Goal: Task Accomplishment & Management: Manage account settings

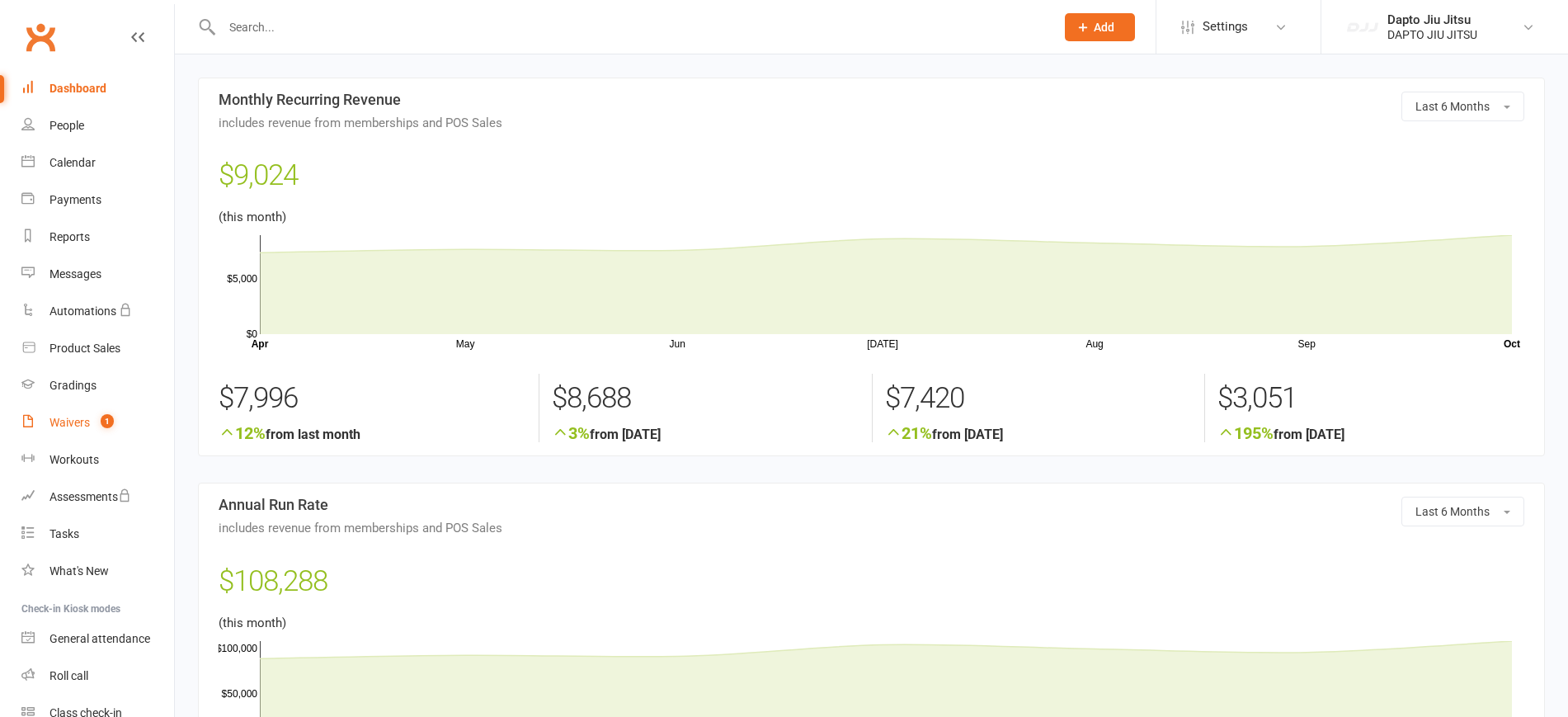
click at [89, 422] on div "Waivers" at bounding box center [69, 422] width 40 height 13
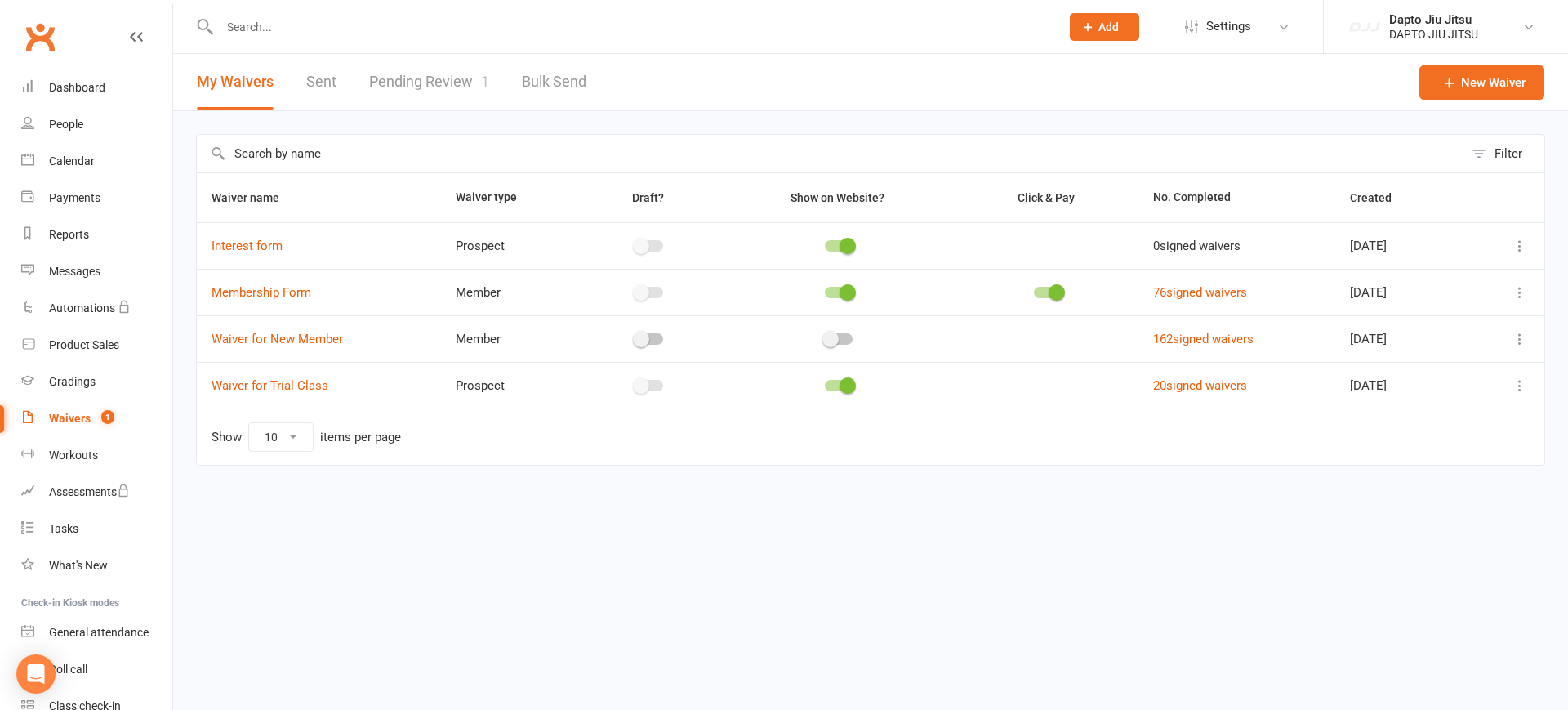
click at [437, 97] on link "Pending Review 1" at bounding box center [429, 81] width 120 height 56
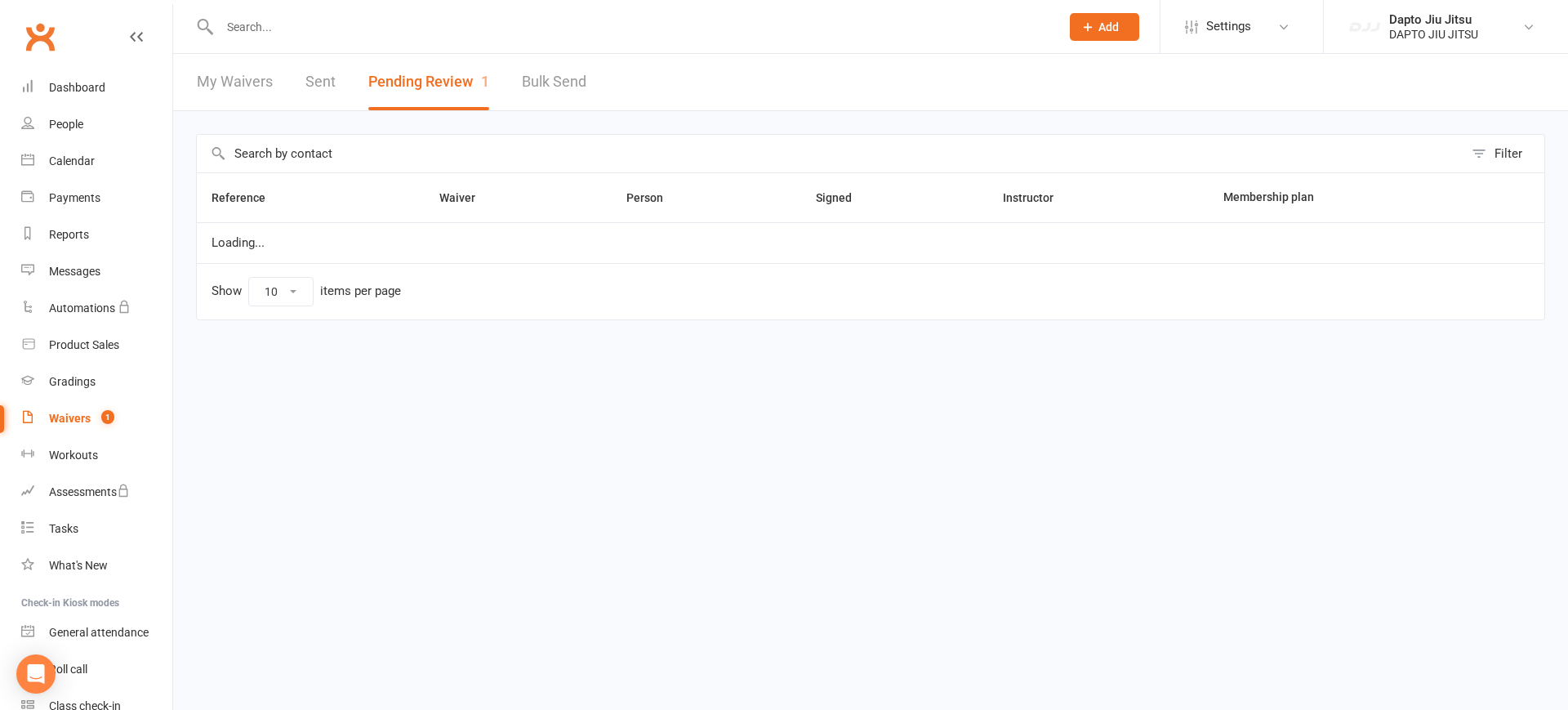
select select "25"
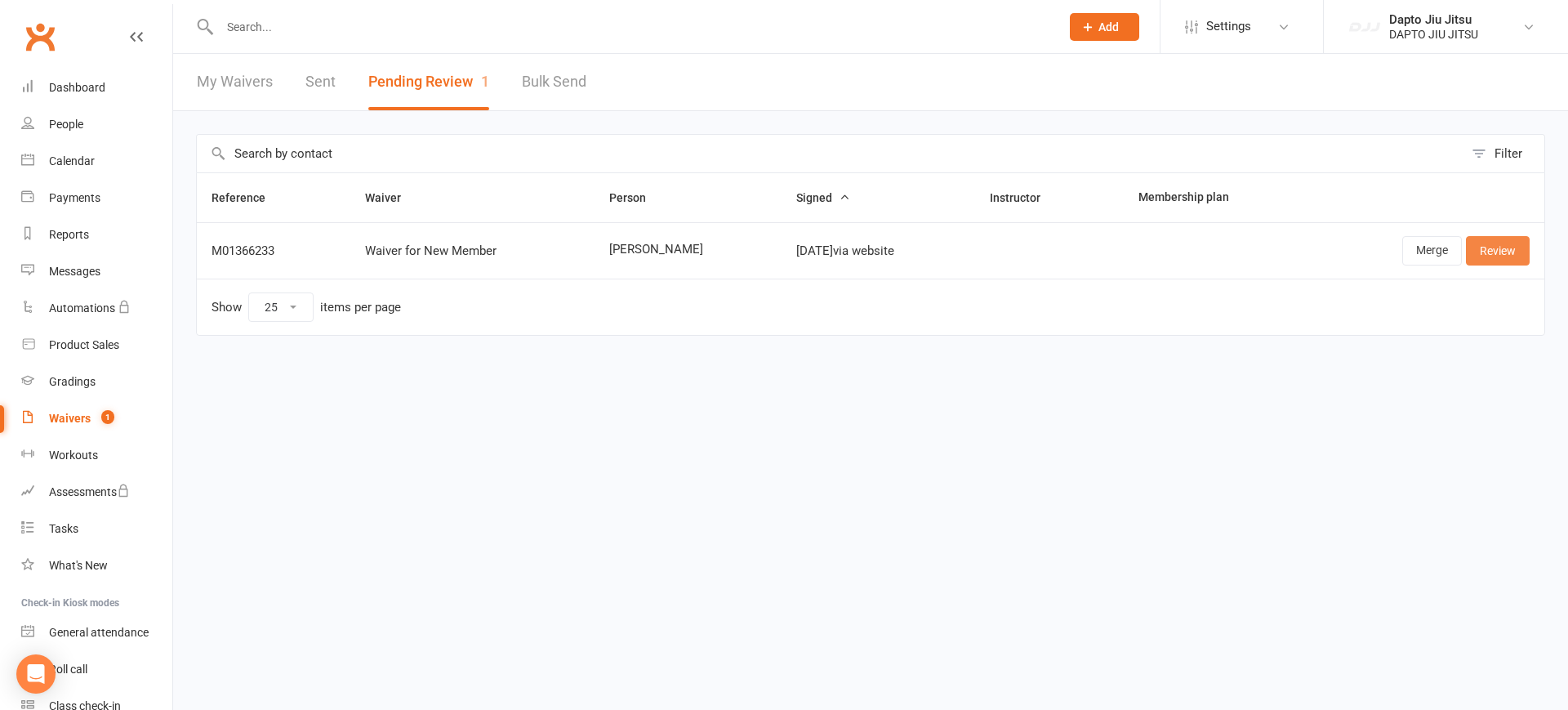
click at [1492, 245] on link "Review" at bounding box center [1498, 251] width 63 height 30
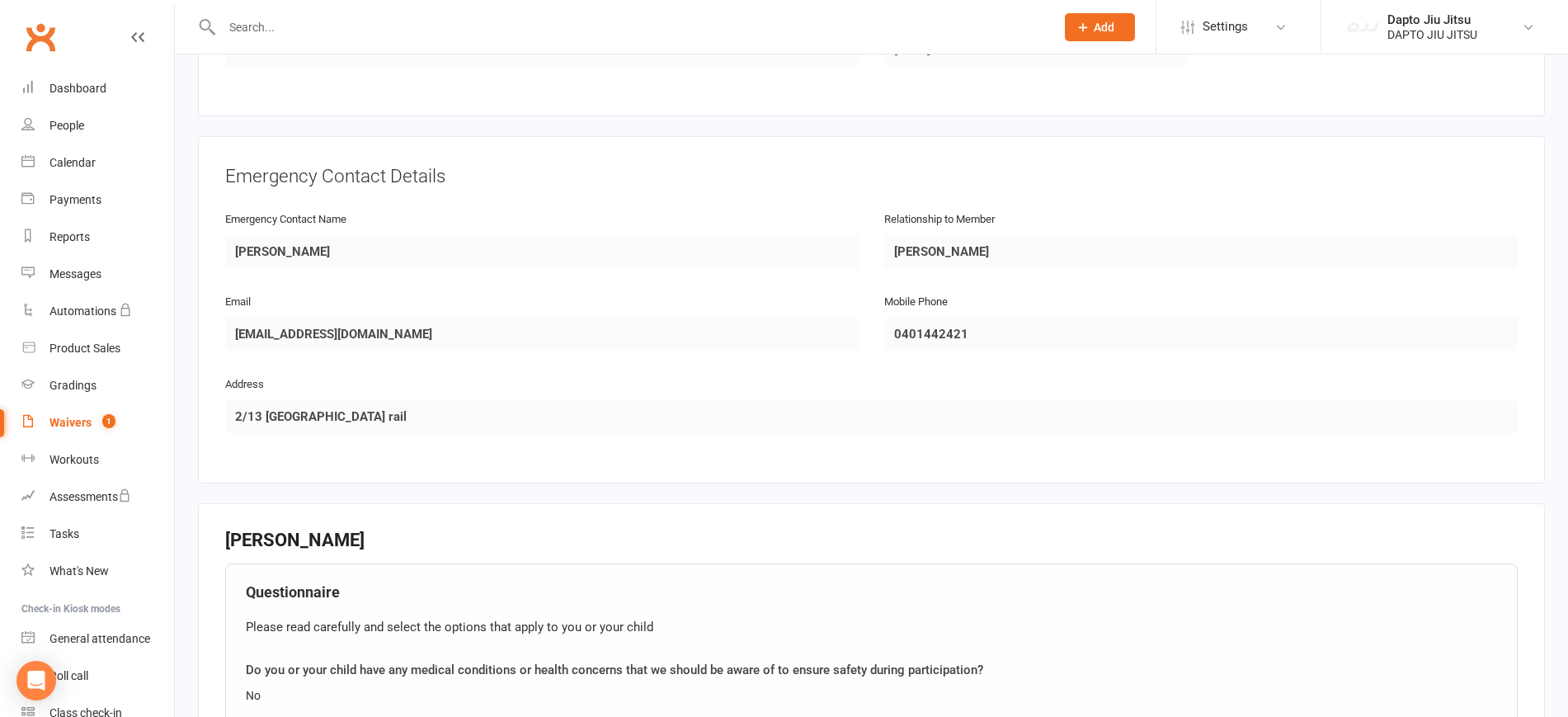
scroll to position [1162, 0]
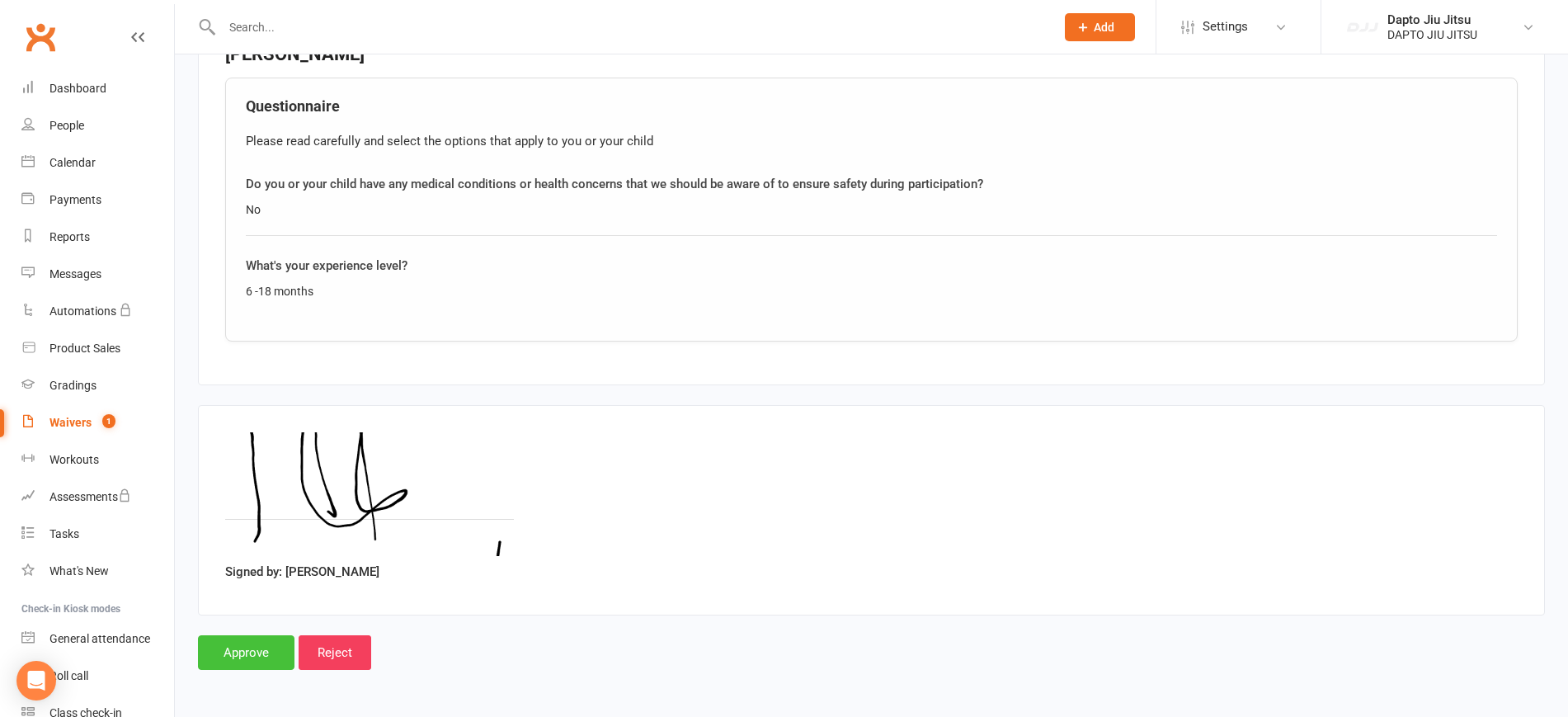
click at [236, 636] on input "Approve" at bounding box center [246, 652] width 97 height 35
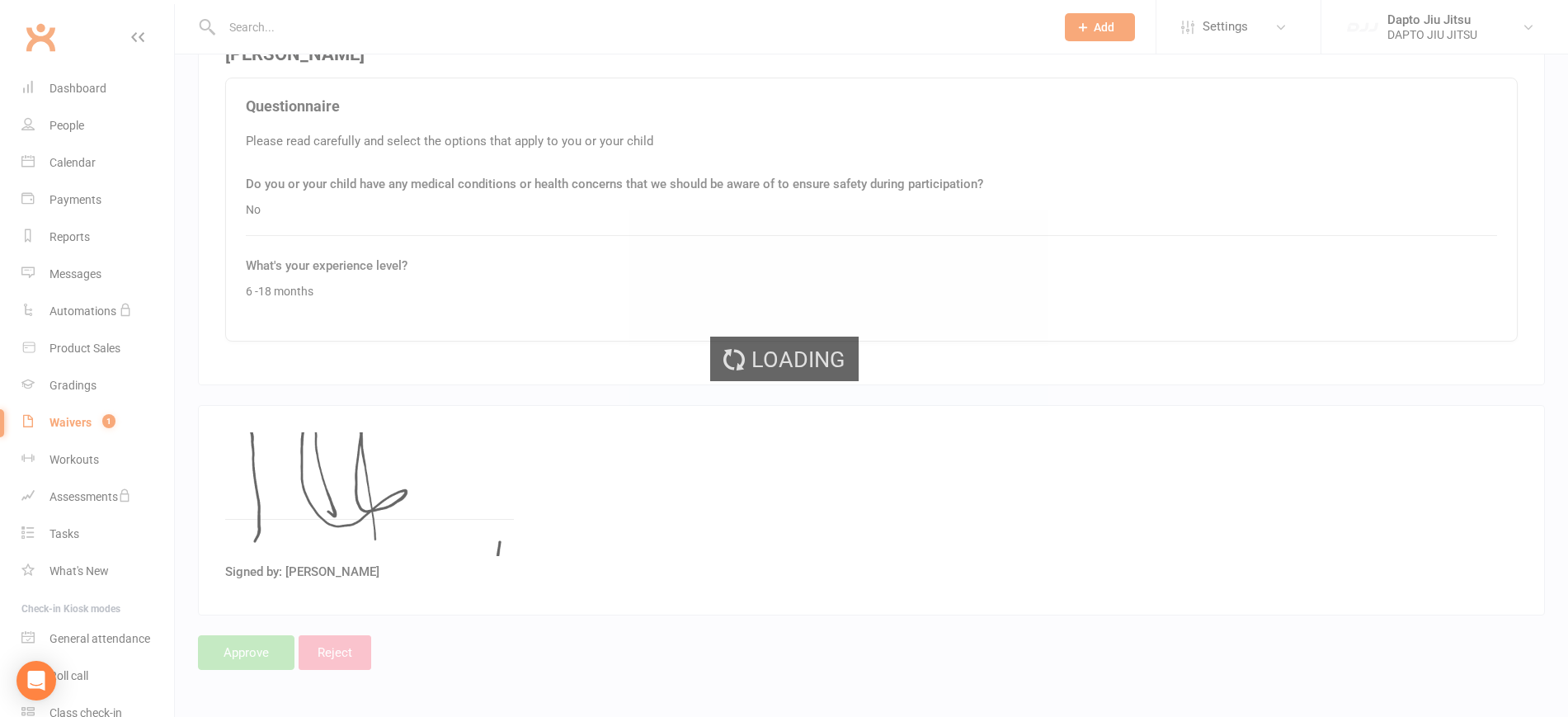
select select "25"
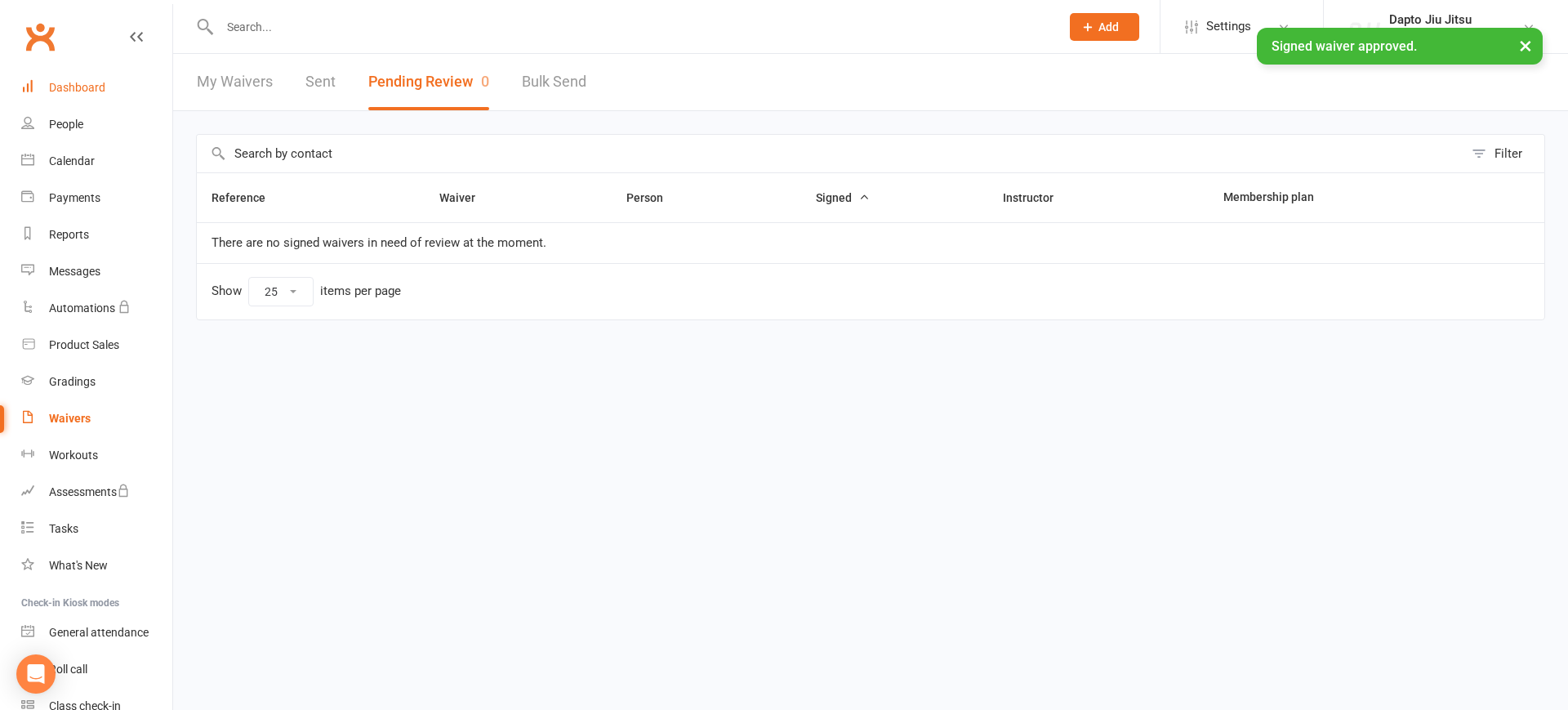
click at [110, 74] on link "Dashboard" at bounding box center [96, 87] width 151 height 37
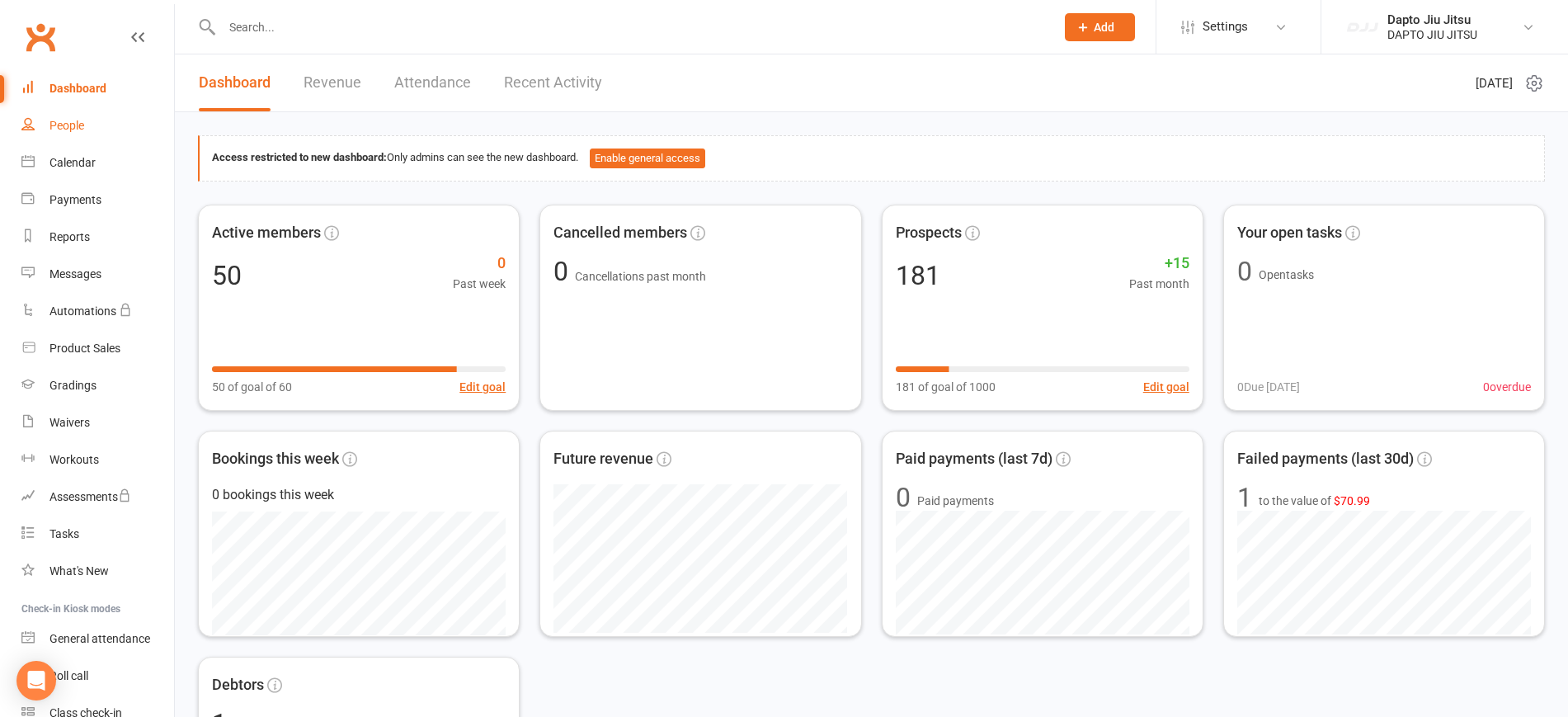
click at [59, 125] on div "People" at bounding box center [66, 125] width 35 height 13
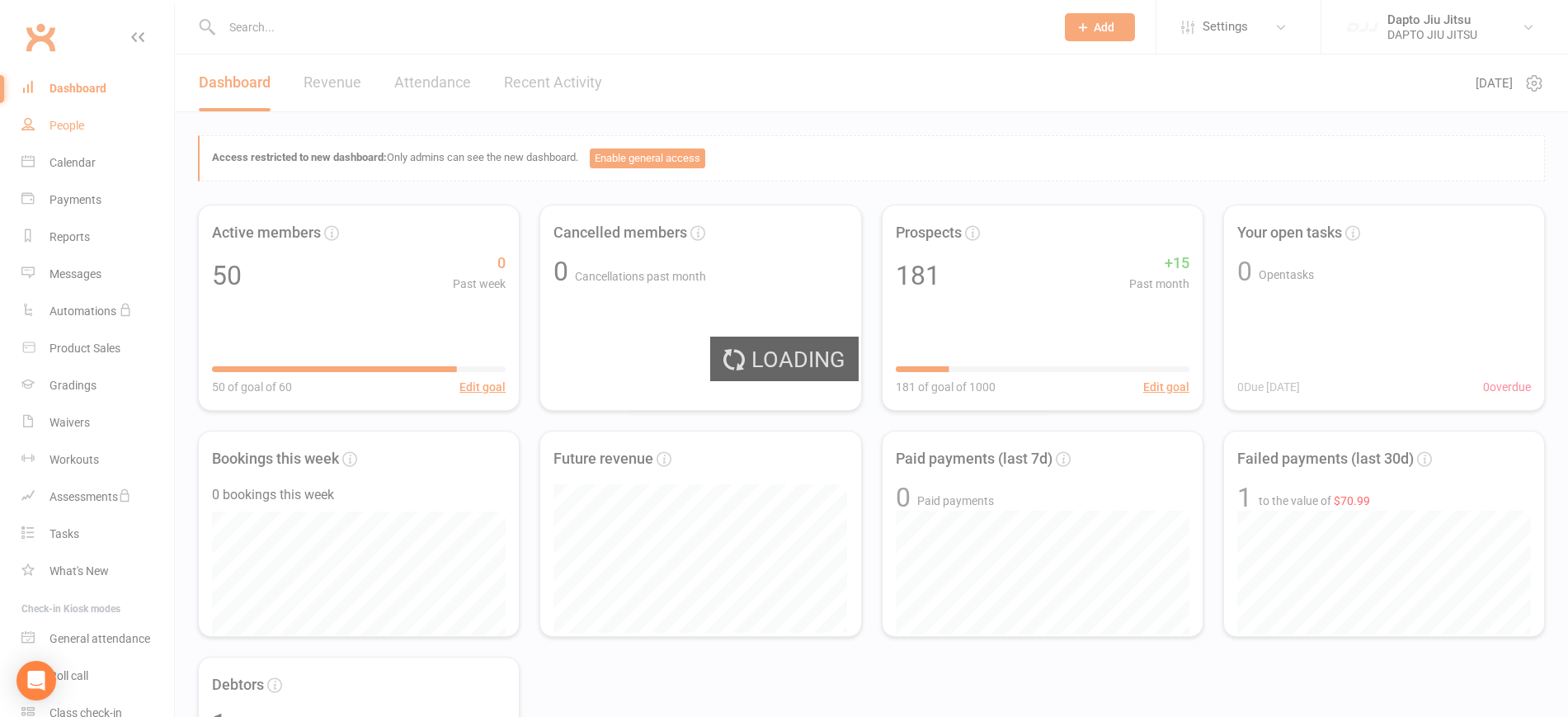
select select "100"
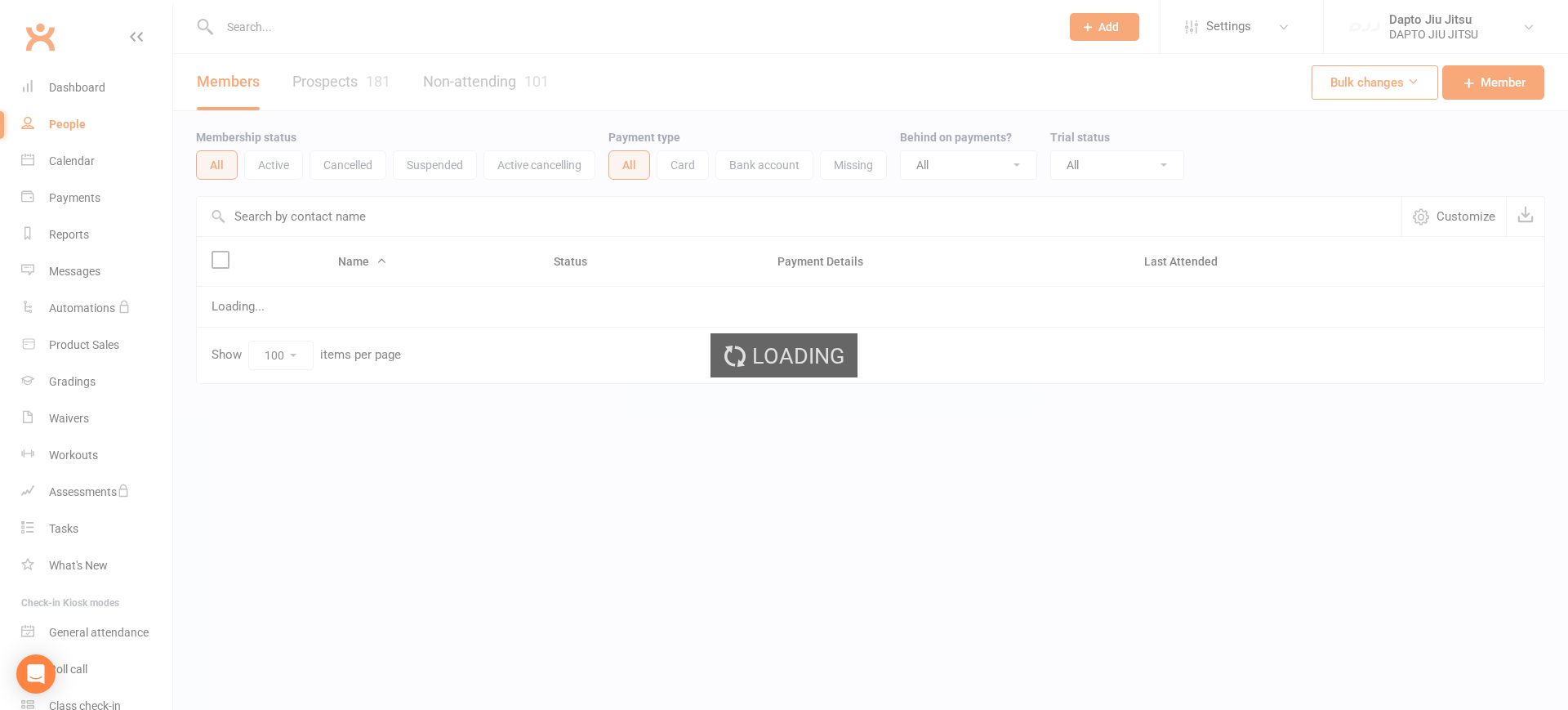
drag, startPoint x: 58, startPoint y: 124, endPoint x: 428, endPoint y: 229, distance: 384.6
click at [428, 229] on ui-view "Prospect Member Non-attending contact Class / event Appointment Grading event T…" at bounding box center [784, 226] width 1568 height 444
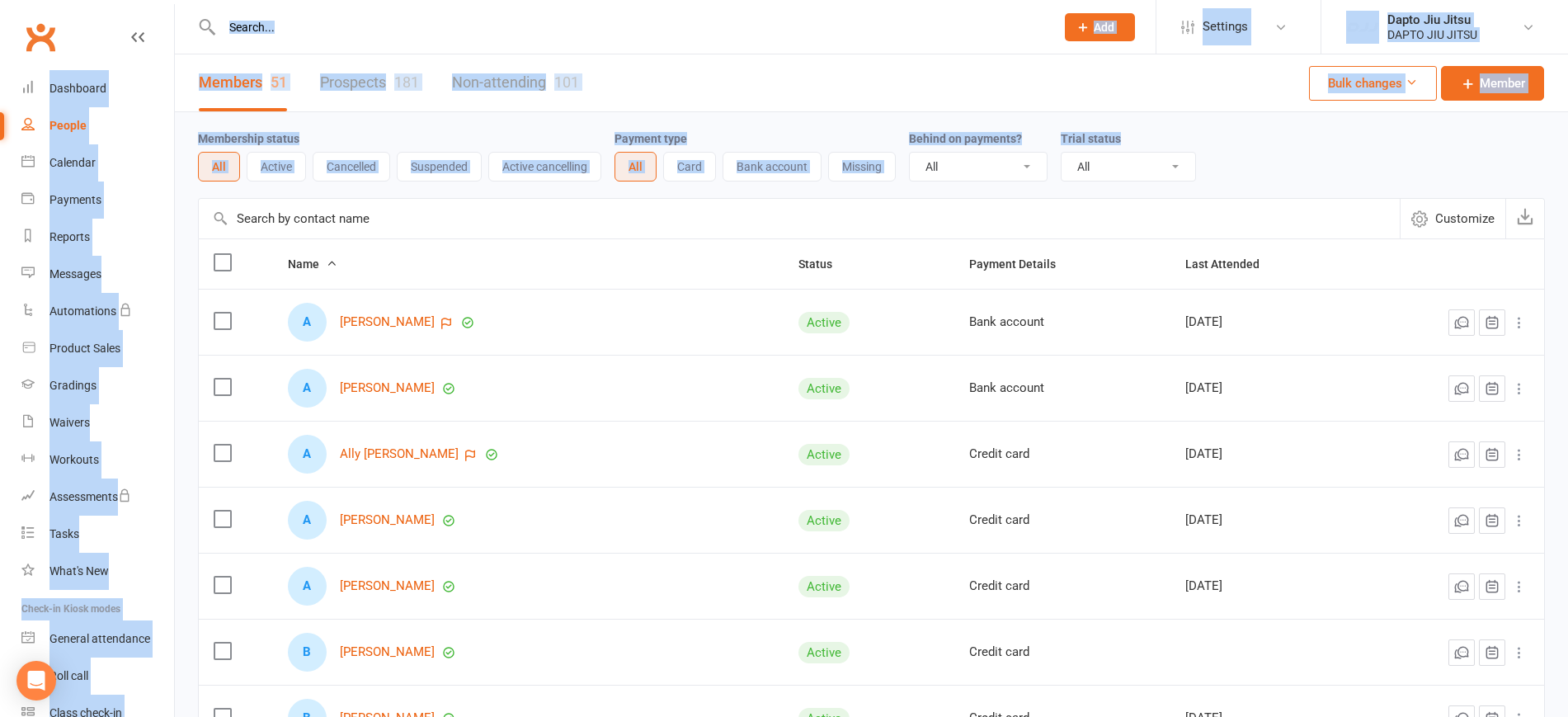
click at [617, 334] on div "A Akira Stamp" at bounding box center [528, 322] width 481 height 39
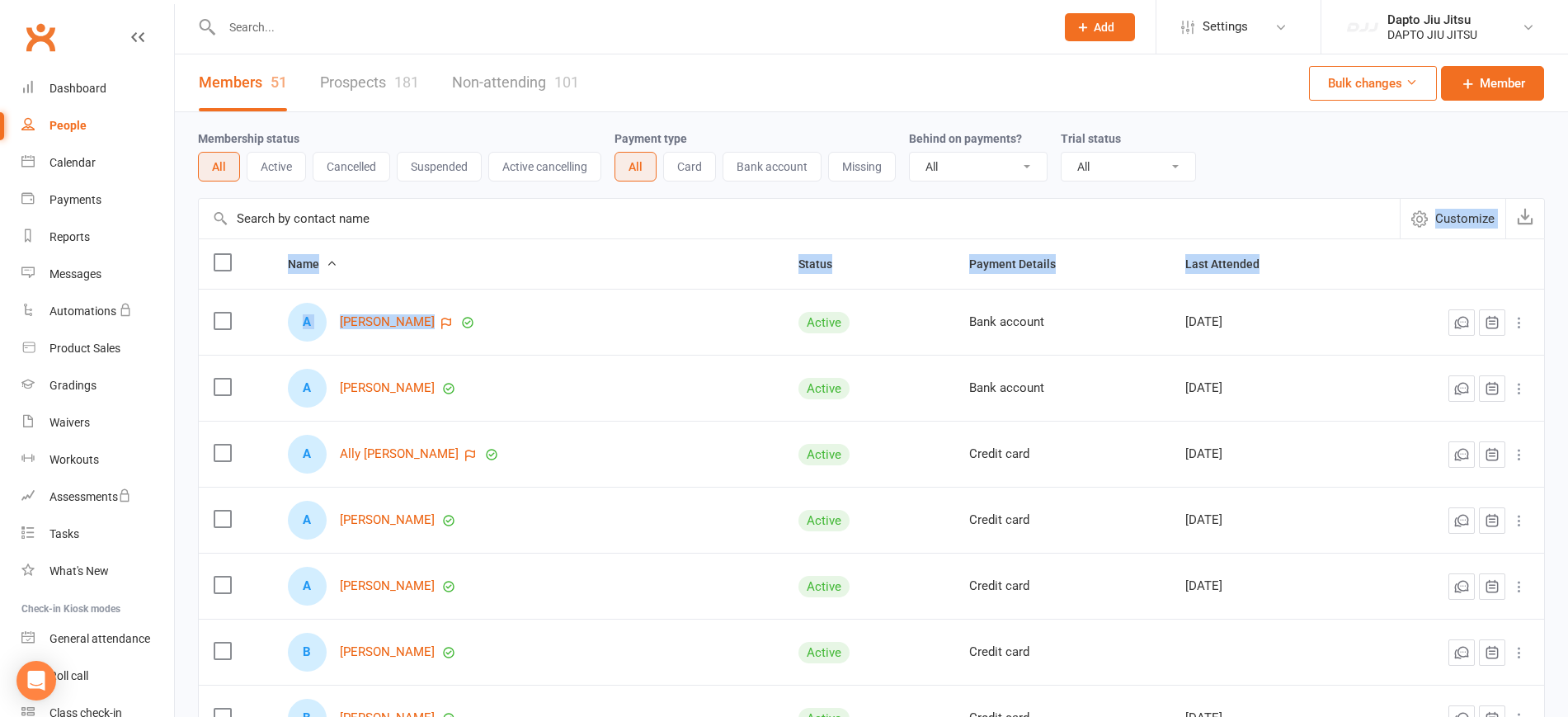
drag, startPoint x: 617, startPoint y: 334, endPoint x: 1454, endPoint y: 191, distance: 849.6
click at [1509, 147] on div "Membership status All Active Cancelled Suspended Active cancelling Payment type…" at bounding box center [871, 155] width 1347 height 53
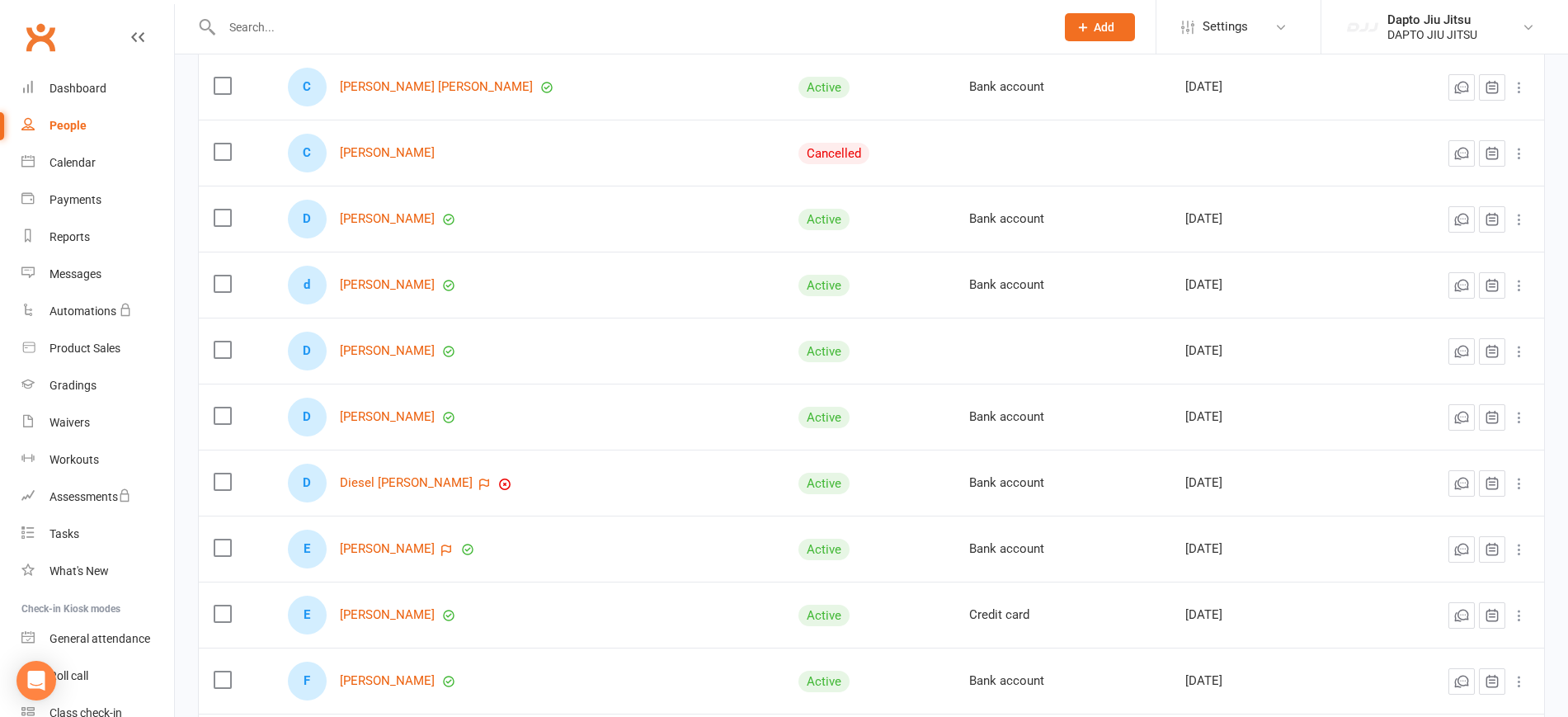
scroll to position [824, 0]
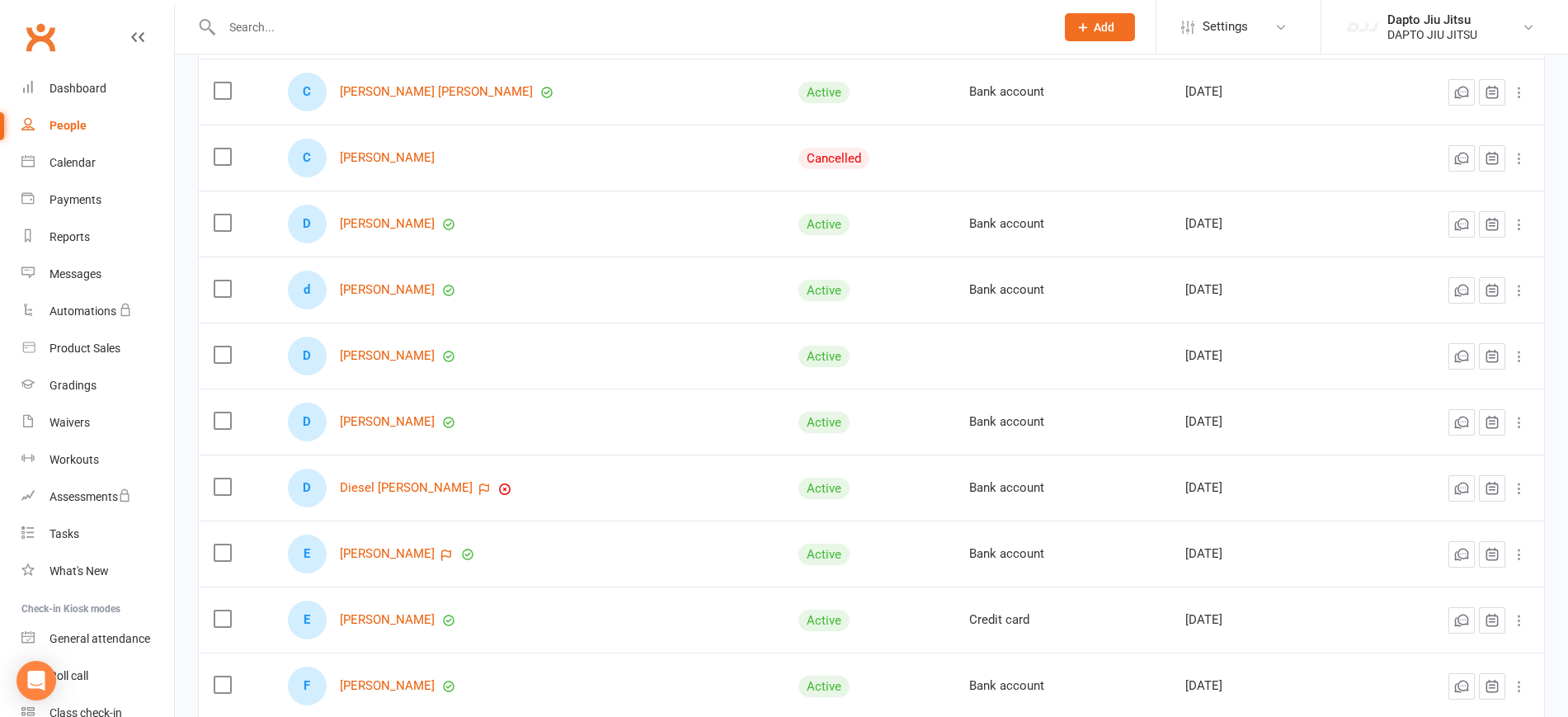
click at [216, 163] on label at bounding box center [222, 156] width 16 height 16
click at [216, 148] on input "checkbox" at bounding box center [222, 148] width 16 height 0
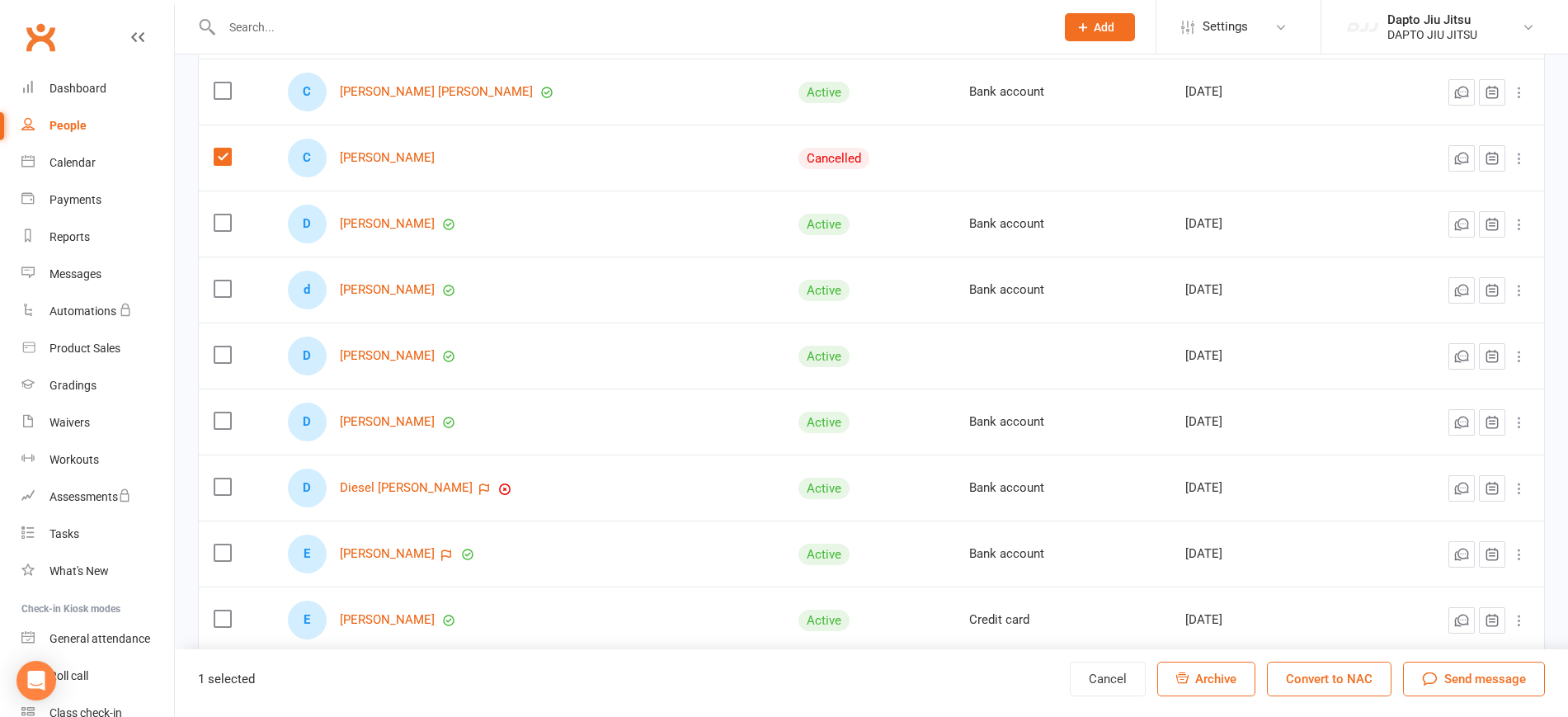
click at [1336, 672] on button "Convert to NAC" at bounding box center [1329, 679] width 125 height 35
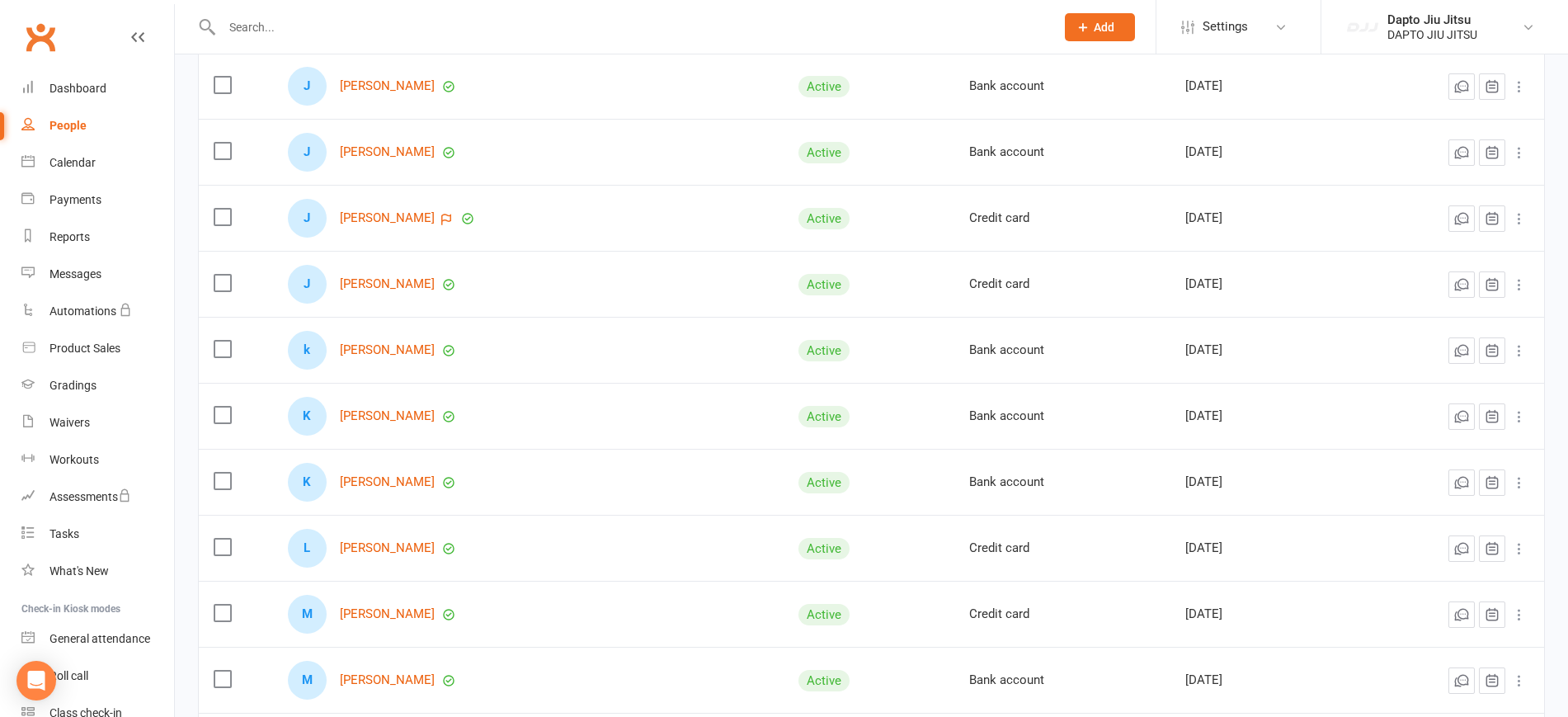
scroll to position [1984, 0]
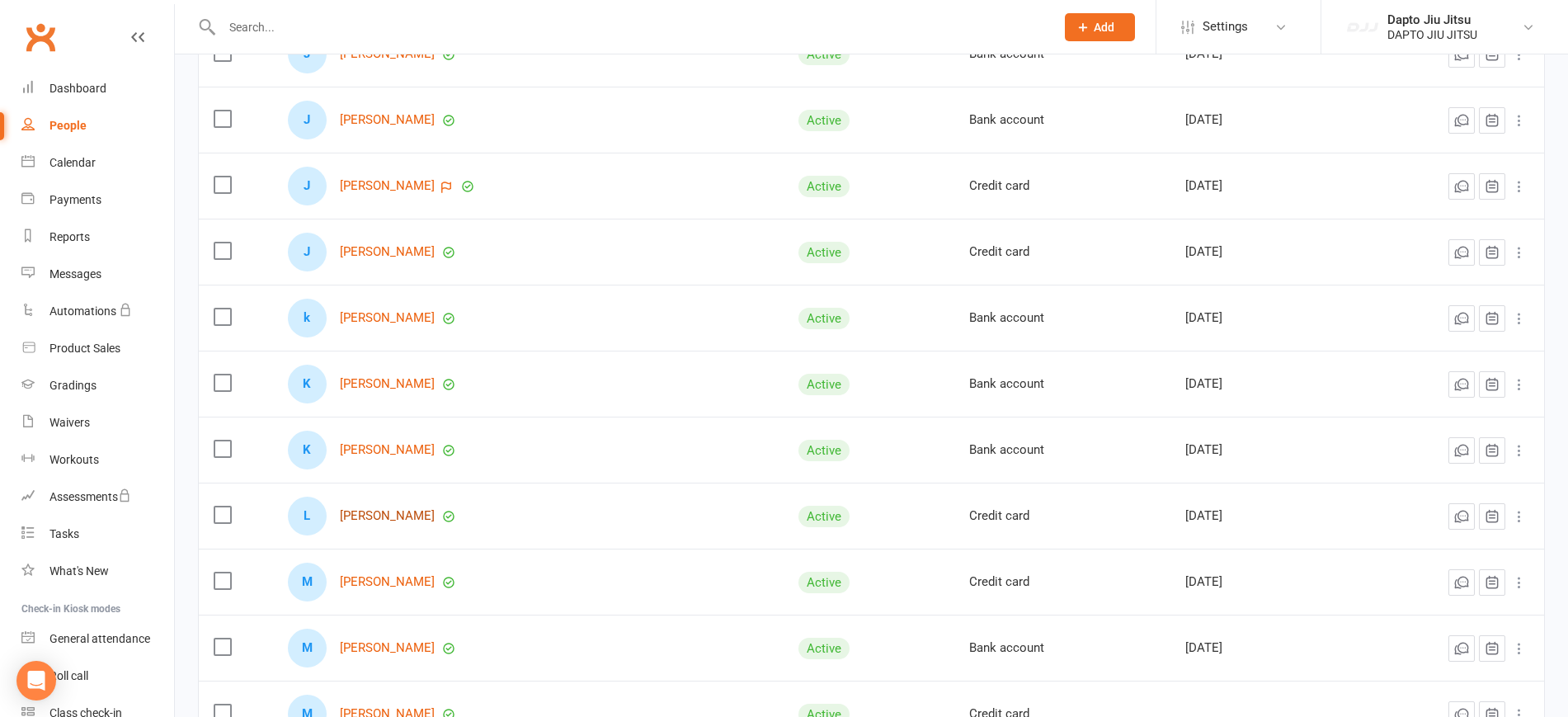
click at [402, 518] on link "[PERSON_NAME]" at bounding box center [387, 516] width 95 height 14
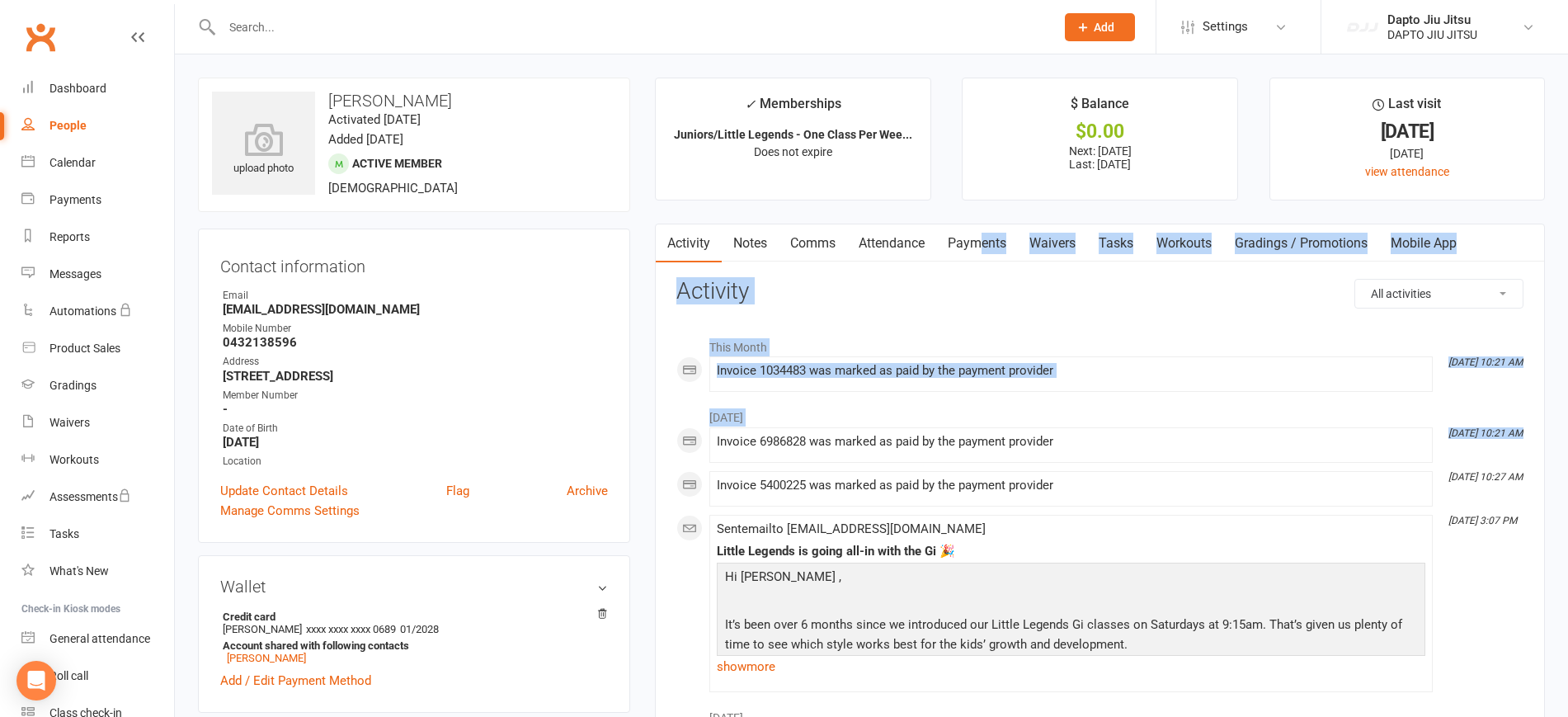
drag, startPoint x: 660, startPoint y: 449, endPoint x: 982, endPoint y: 243, distance: 382.2
click at [982, 243] on link "Payments" at bounding box center [977, 243] width 82 height 38
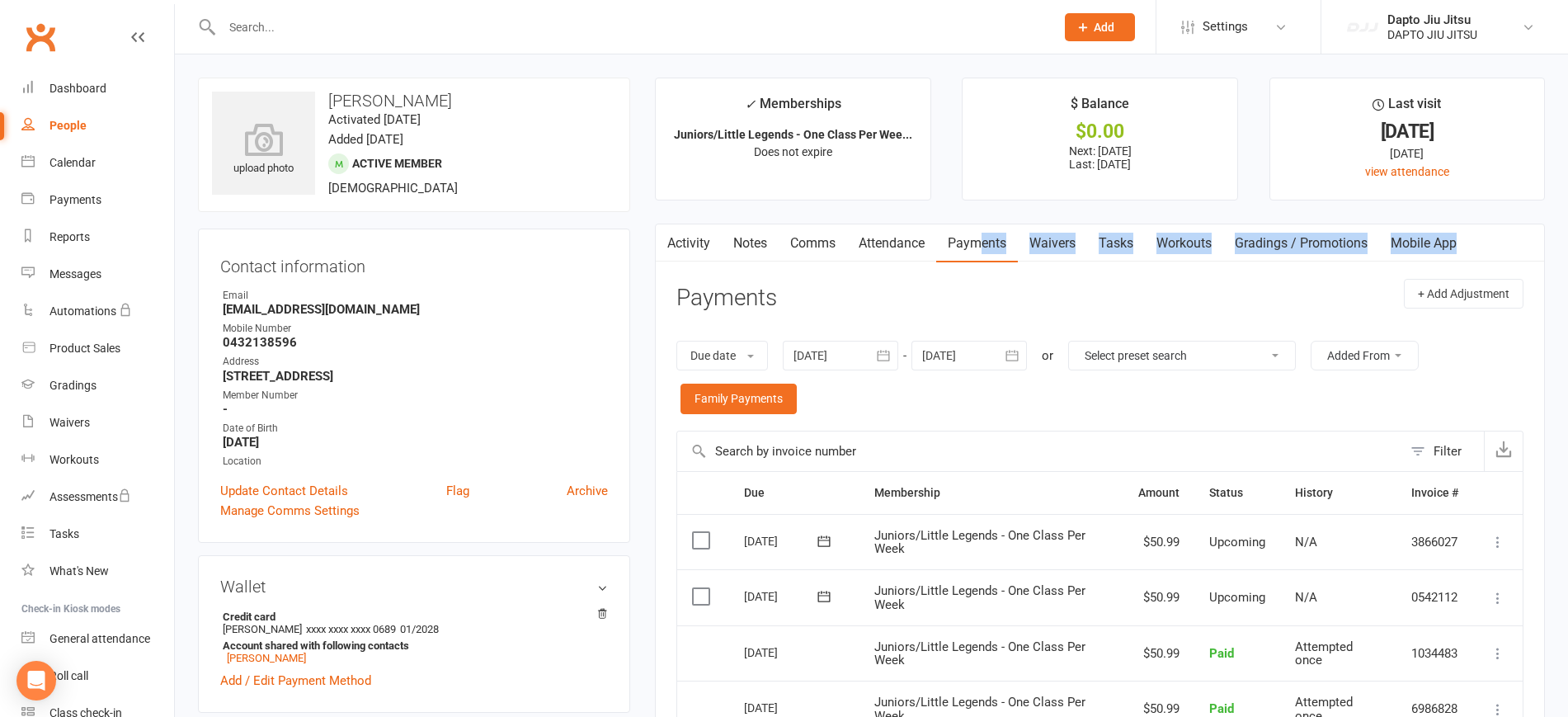
click at [1166, 382] on div "Due date Due date Date paid Date failed Date settled 12 Sep 2025 September 2025…" at bounding box center [1099, 377] width 847 height 106
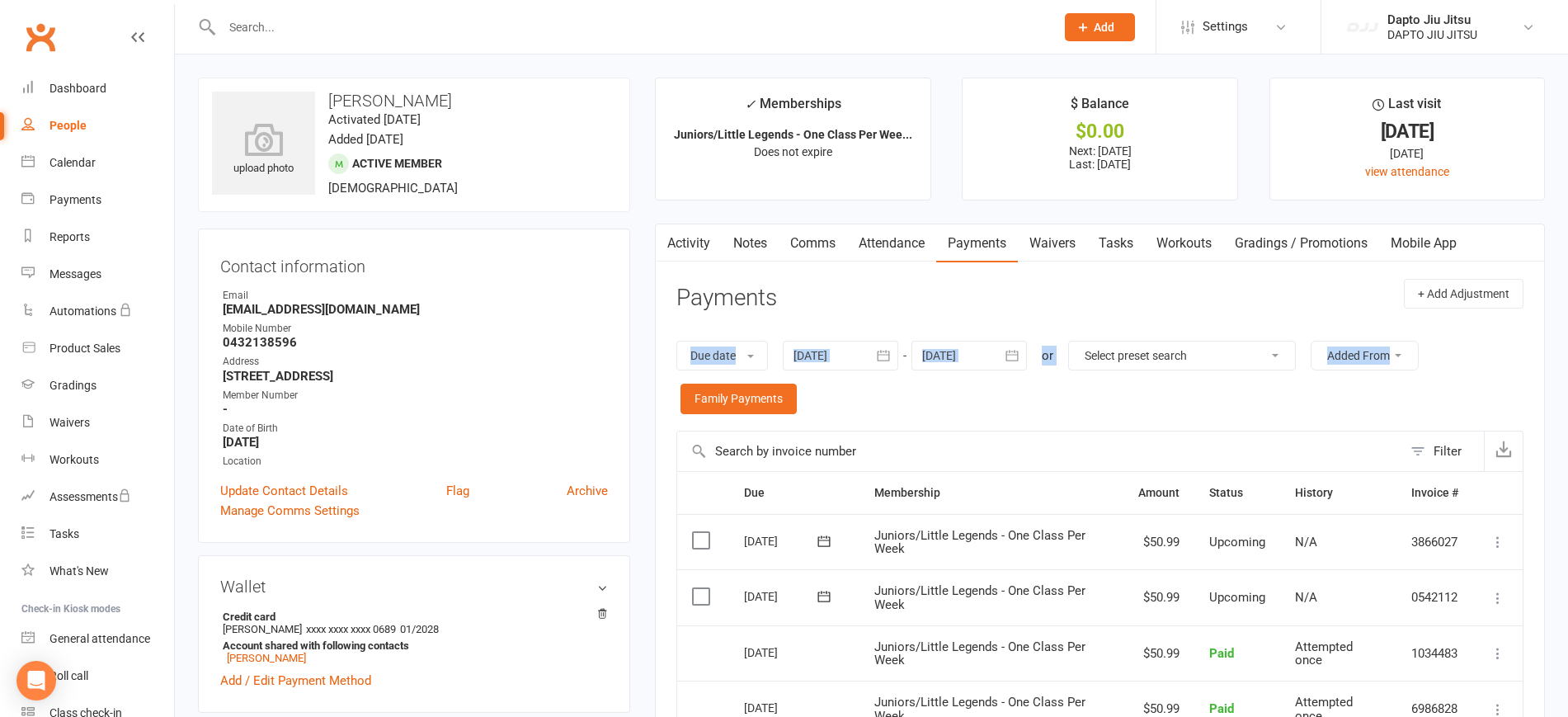
drag, startPoint x: 1551, startPoint y: 266, endPoint x: 1531, endPoint y: 379, distance: 113.9
click at [1531, 379] on main "✓ Memberships Juniors/Little Legends - One Class Per Wee... Does not expire $ B…" at bounding box center [1100, 560] width 915 height 964
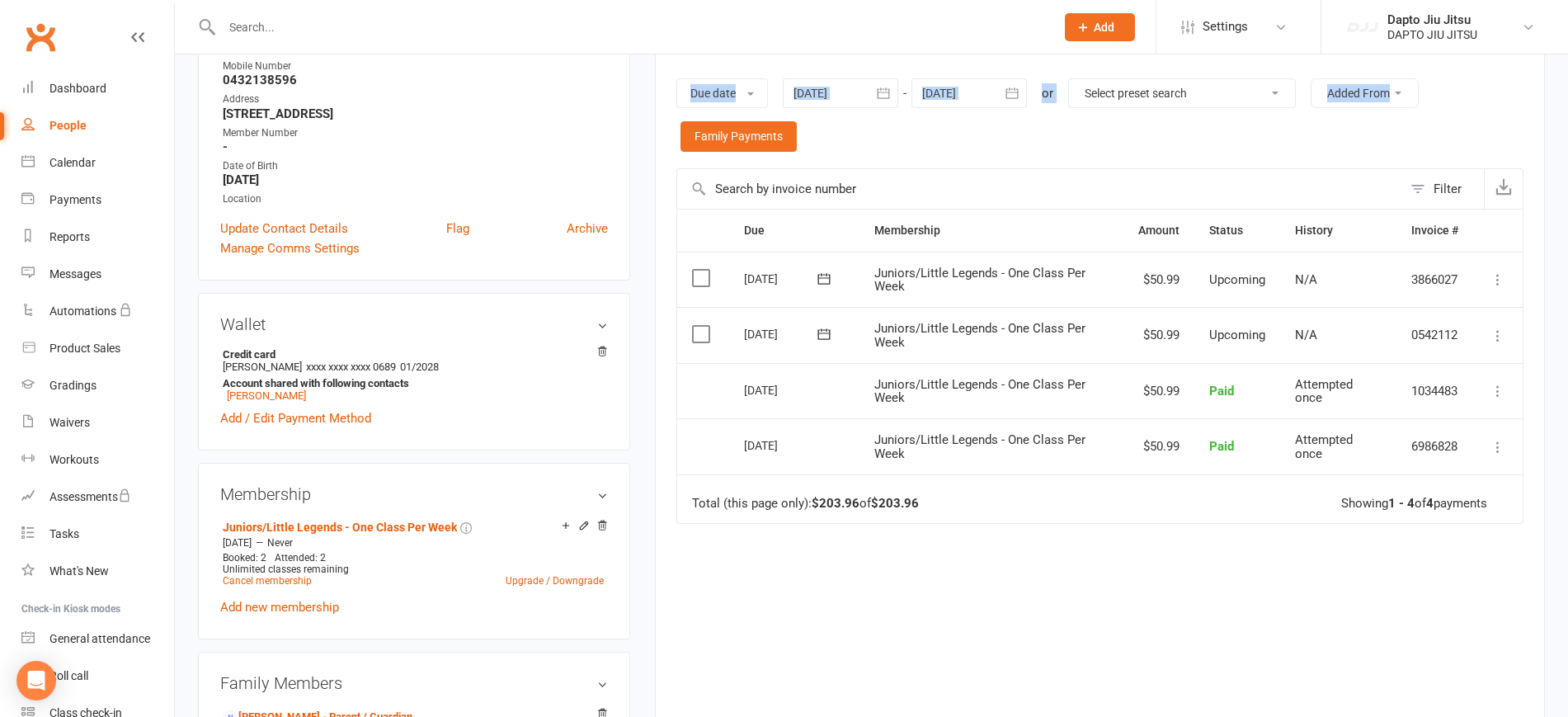
scroll to position [299, 0]
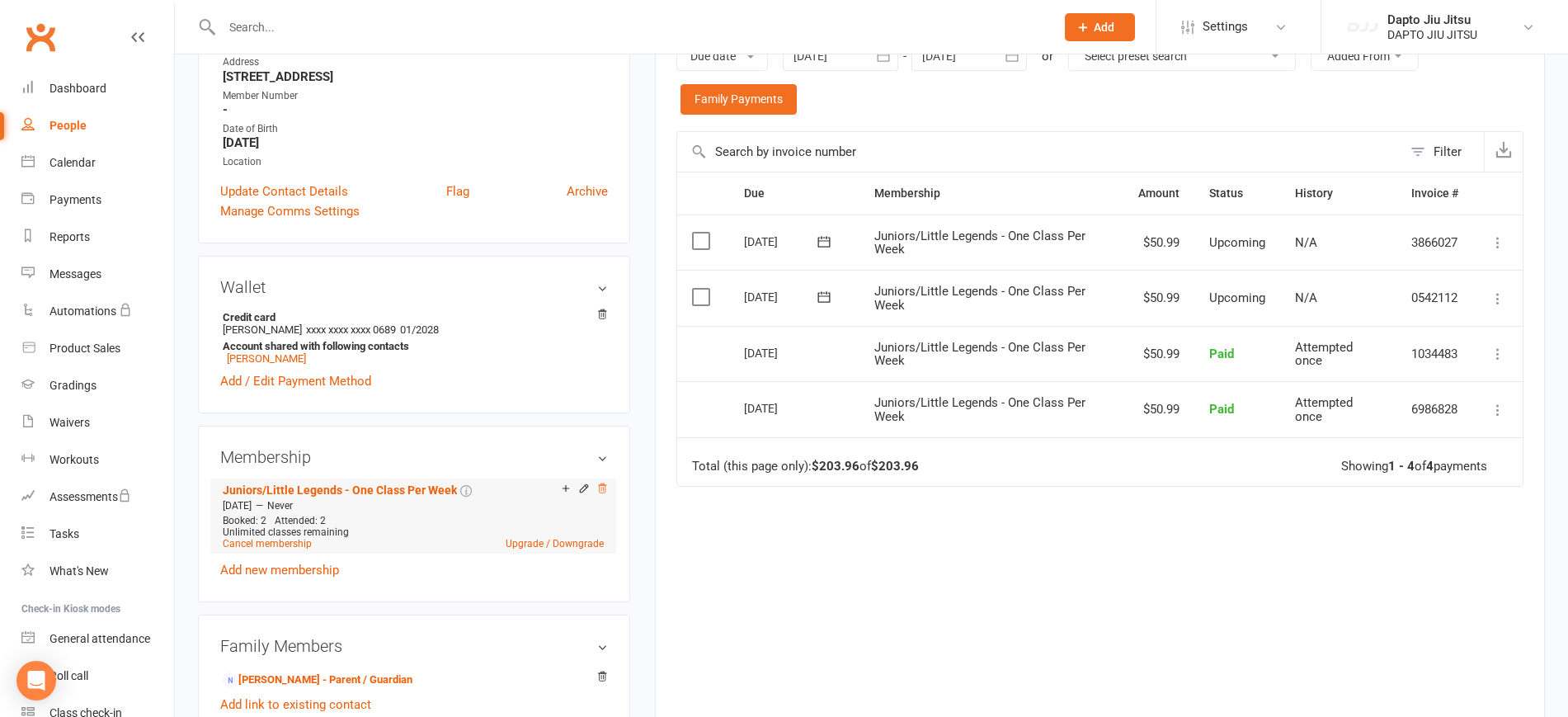
click at [599, 487] on icon at bounding box center [602, 489] width 12 height 12
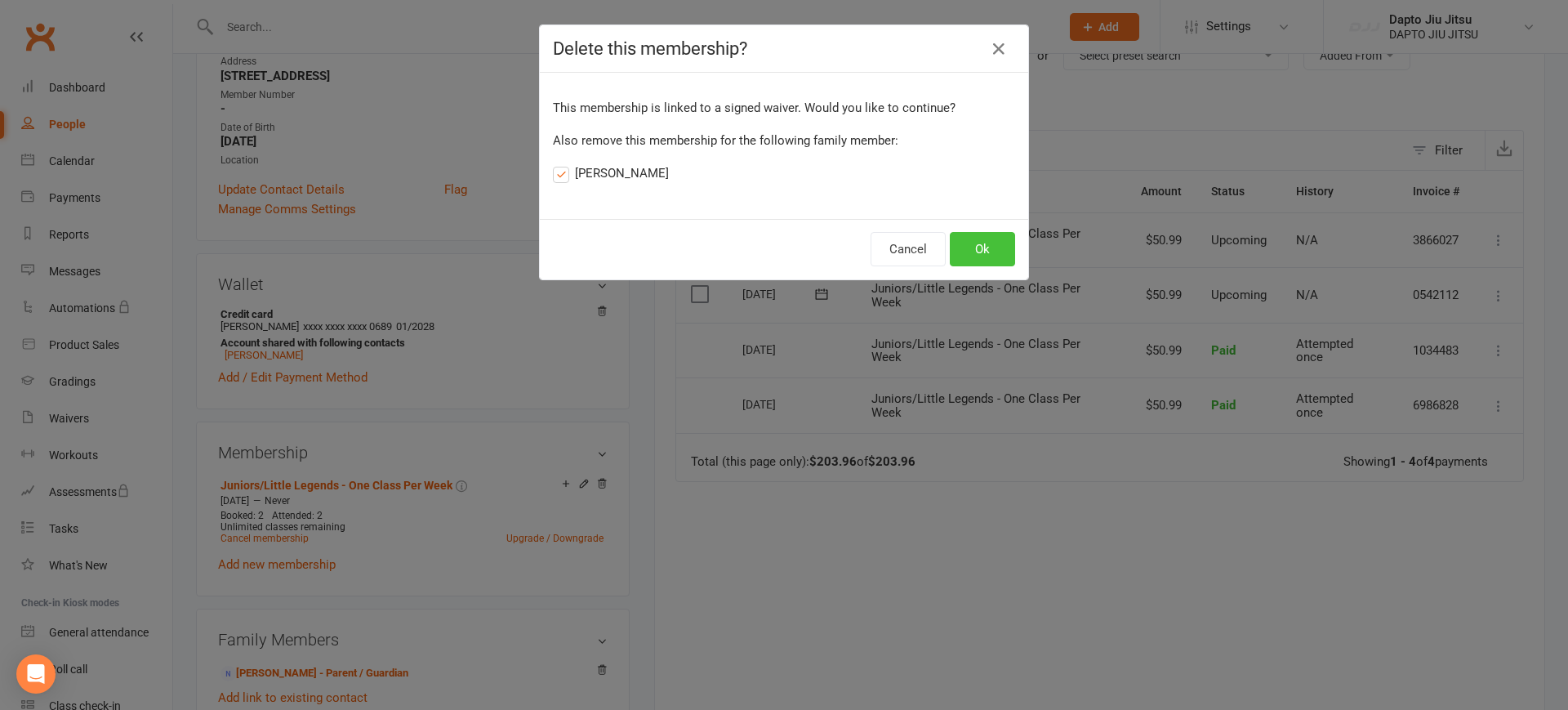
click at [958, 251] on button "Ok" at bounding box center [982, 249] width 65 height 35
click at [992, 52] on icon "button" at bounding box center [999, 50] width 20 height 20
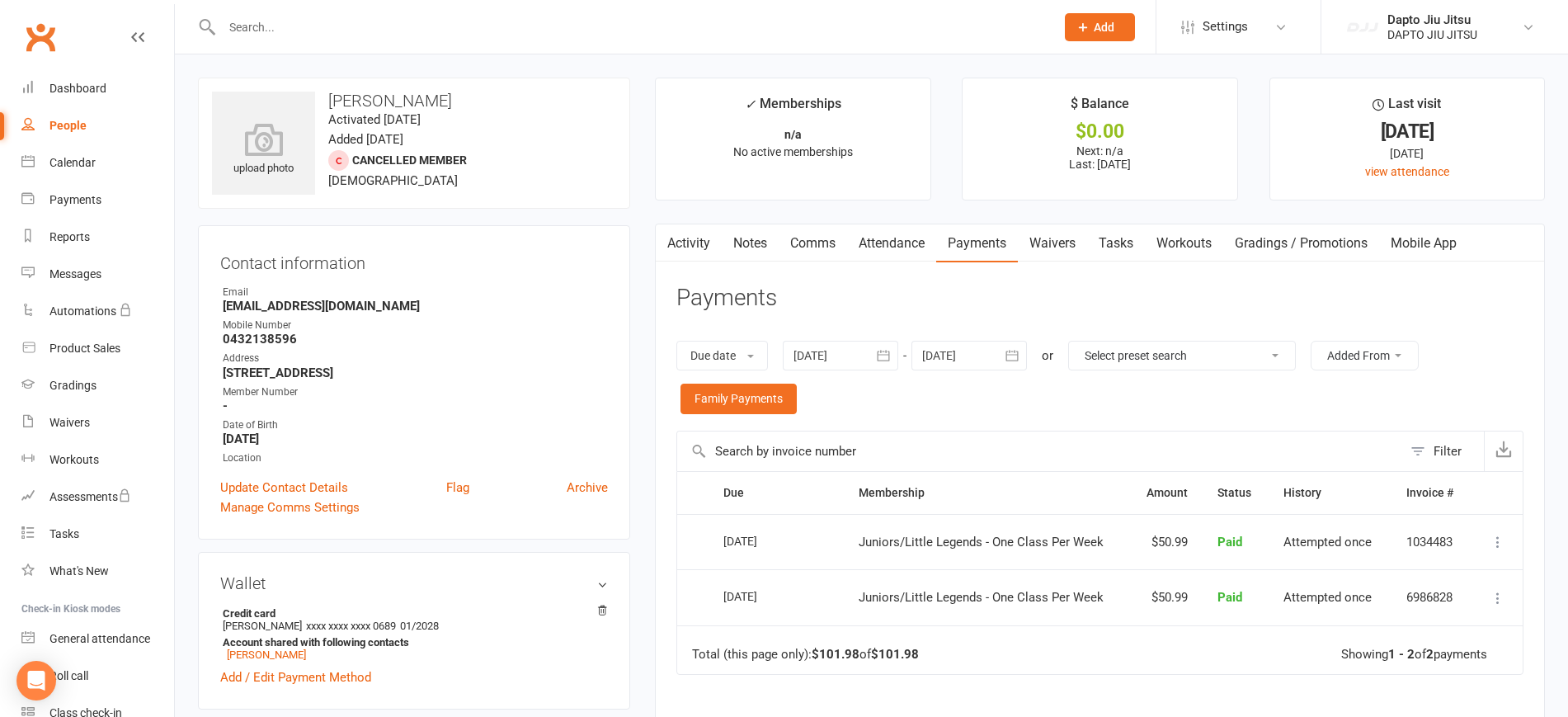
click at [52, 136] on link "People" at bounding box center [97, 125] width 153 height 37
select select "100"
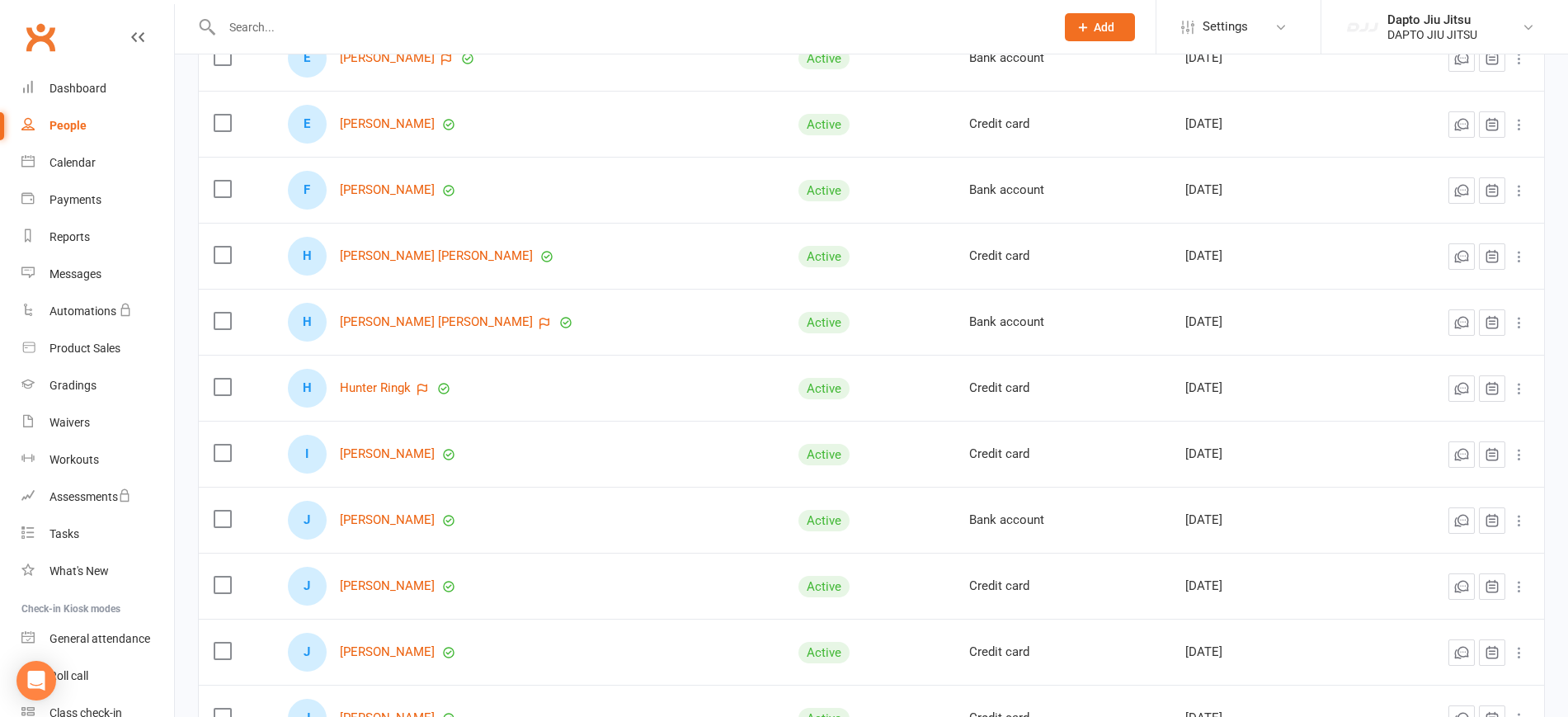
scroll to position [1881, 0]
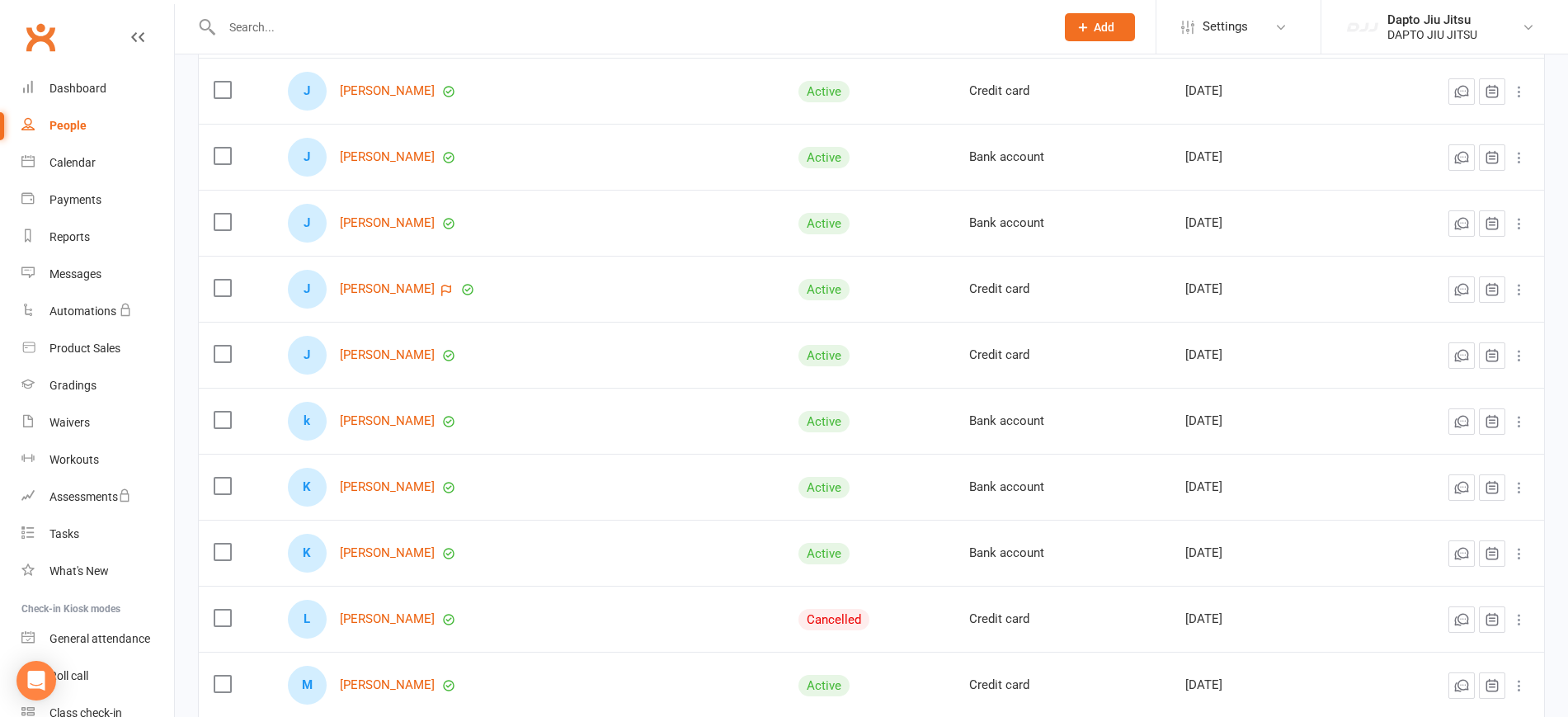
click at [224, 615] on label at bounding box center [222, 618] width 16 height 16
click at [224, 610] on input "checkbox" at bounding box center [222, 610] width 16 height 0
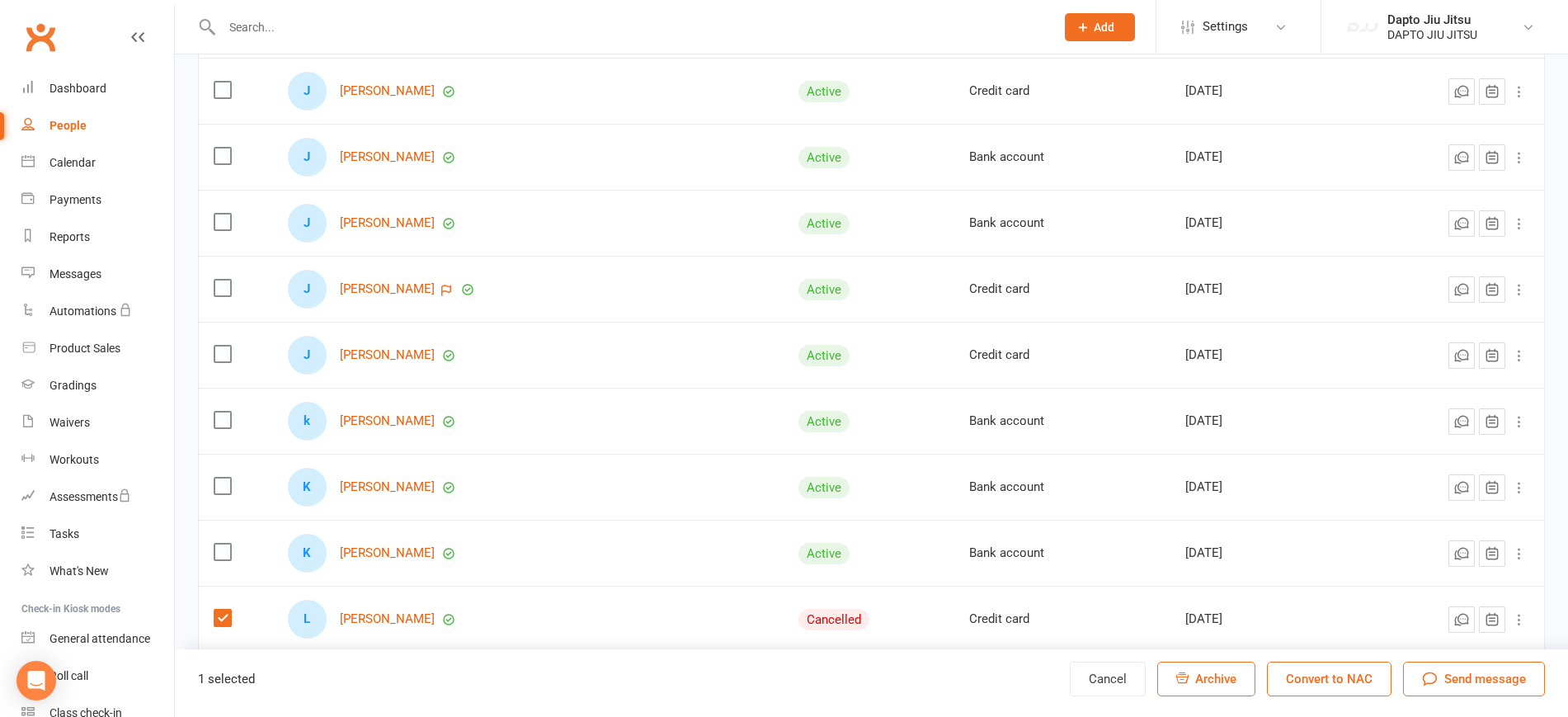
click at [1359, 669] on button "Convert to NAC" at bounding box center [1329, 679] width 125 height 35
